Goal: Transaction & Acquisition: Purchase product/service

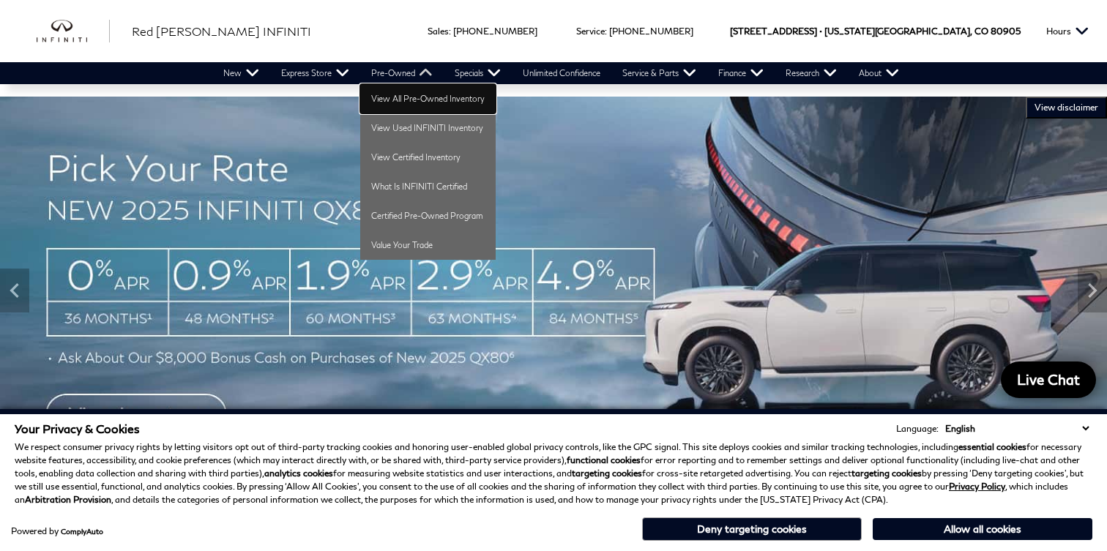
click at [403, 103] on link "View All Pre-Owned Inventory" at bounding box center [427, 98] width 135 height 29
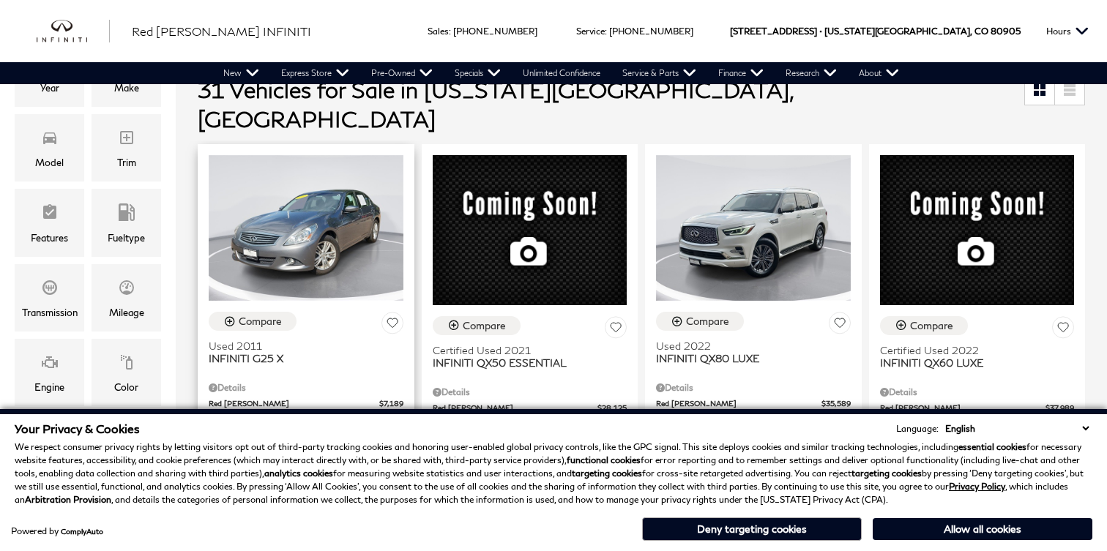
scroll to position [319, 0]
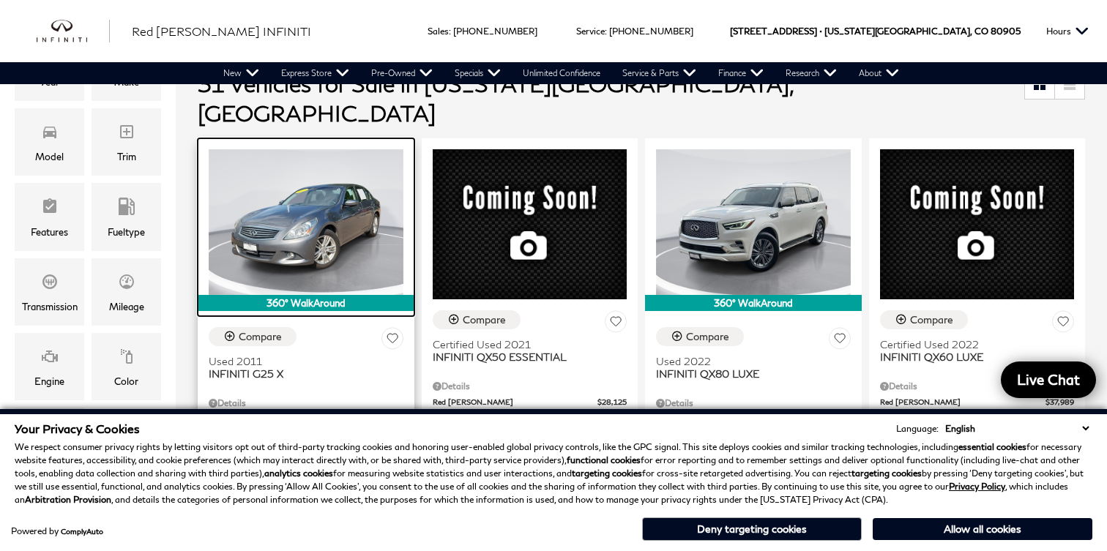
click at [321, 245] on img at bounding box center [306, 222] width 195 height 146
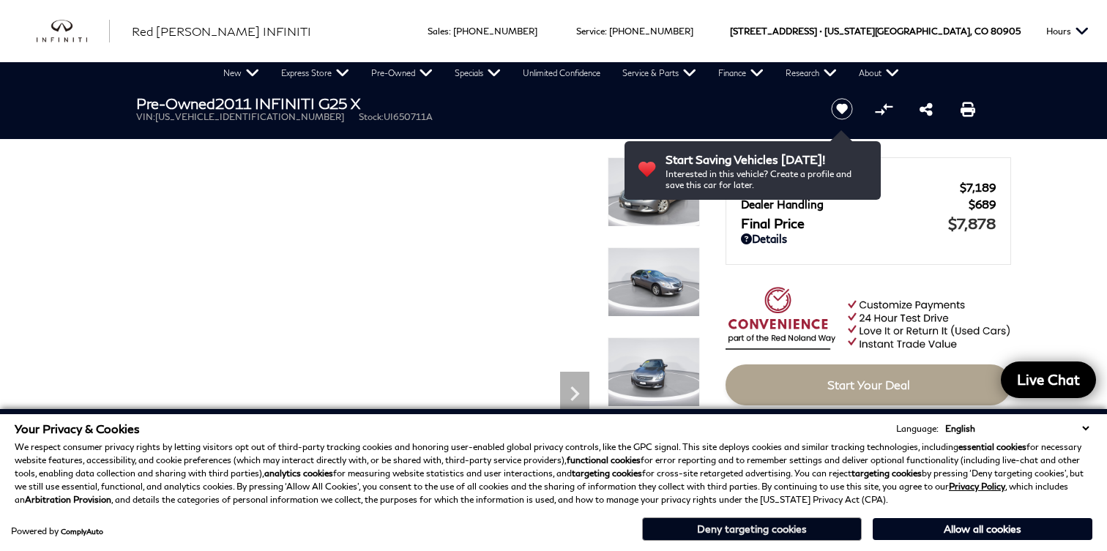
click at [820, 533] on button "Deny targeting cookies" at bounding box center [752, 529] width 220 height 23
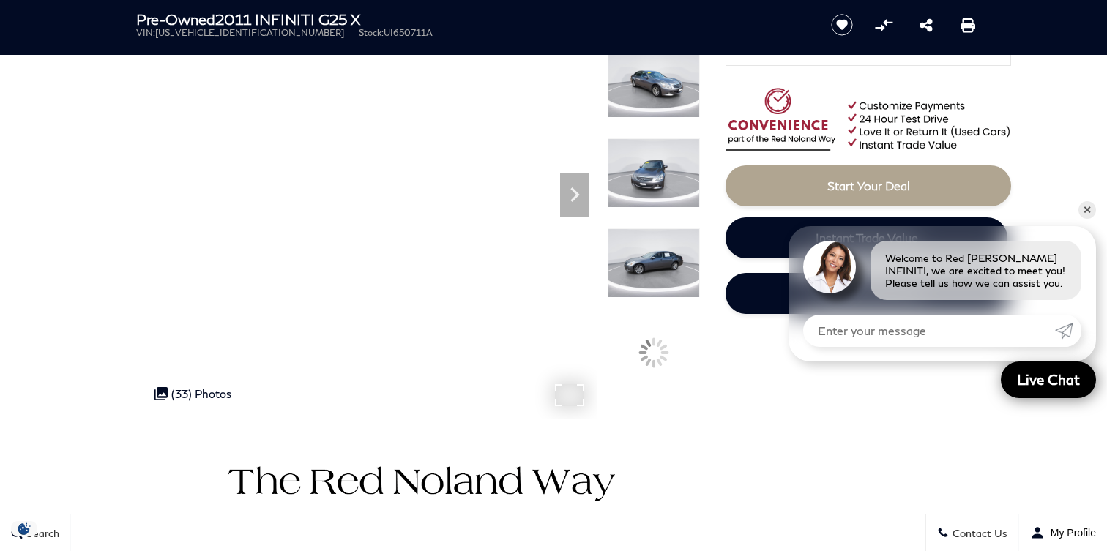
scroll to position [200, 0]
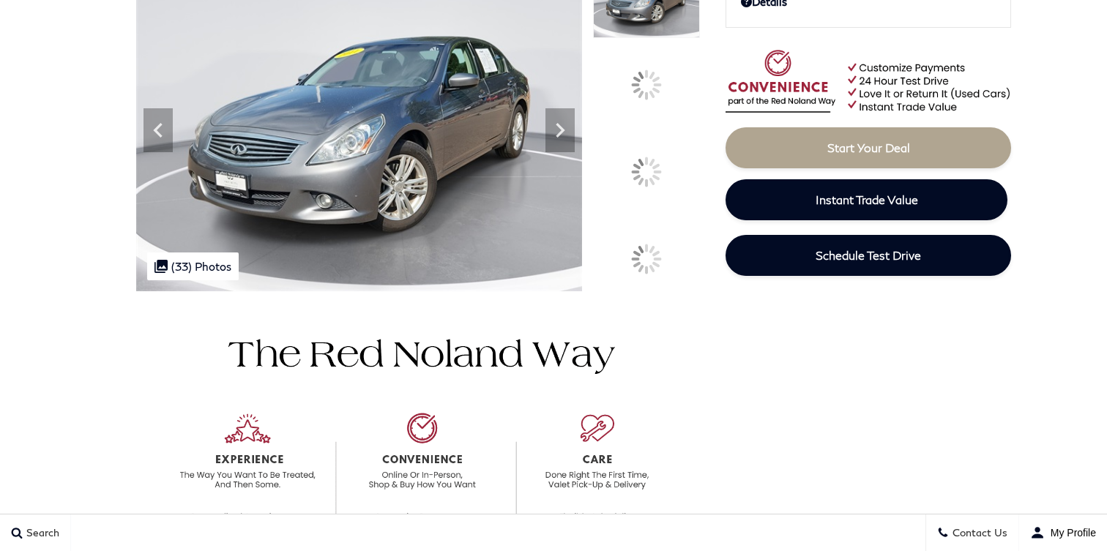
scroll to position [200, 0]
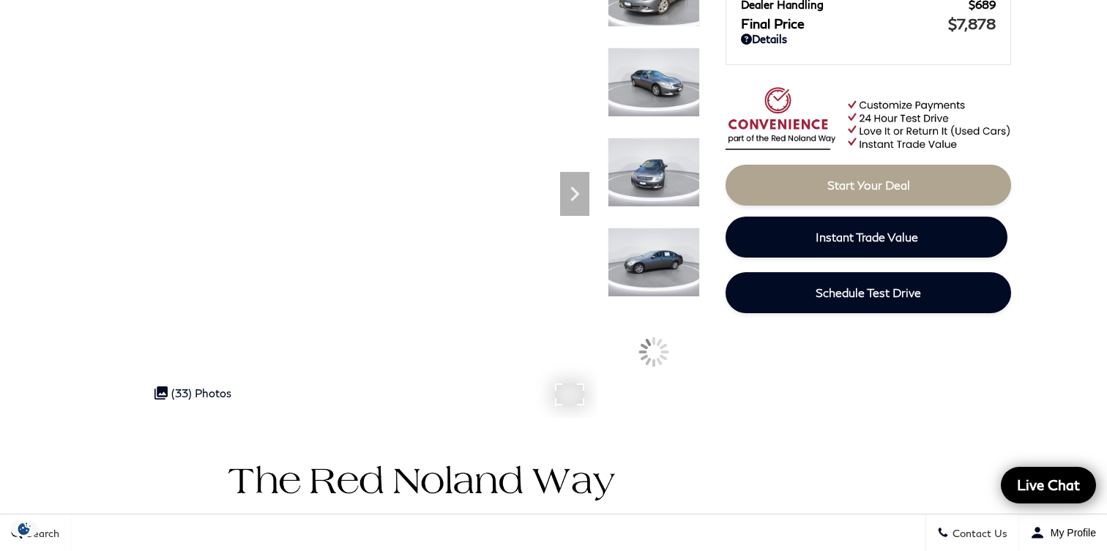
click at [165, 395] on icon ".cls-1, .cls-3 { fill: #c50033; } .cls-1 { clip-rule: evenodd; } .cls-2 { clip-…" at bounding box center [160, 393] width 13 height 13
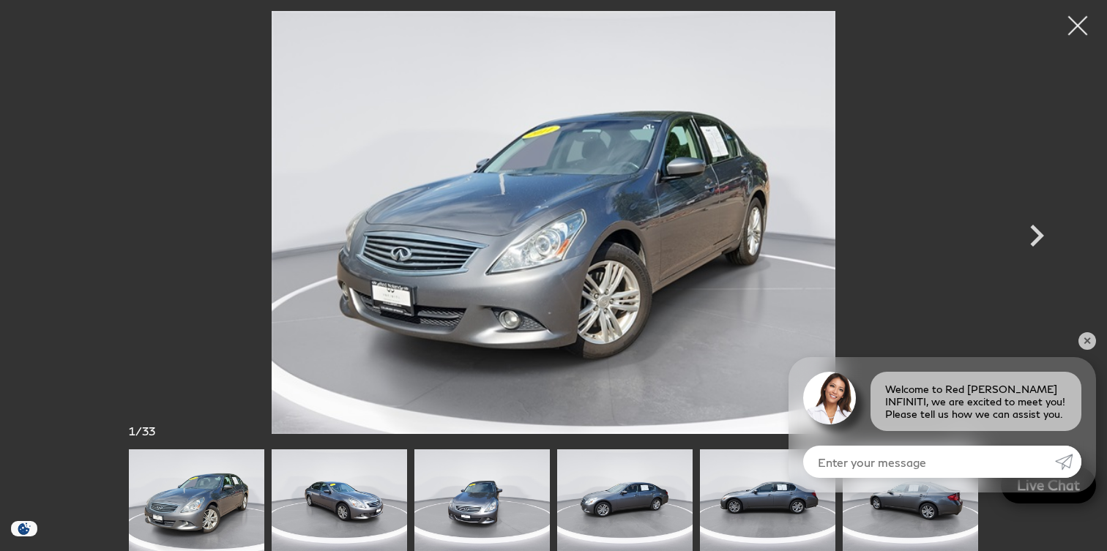
click at [1078, 26] on div at bounding box center [1078, 26] width 39 height 39
